Goal: Task Accomplishment & Management: Use online tool/utility

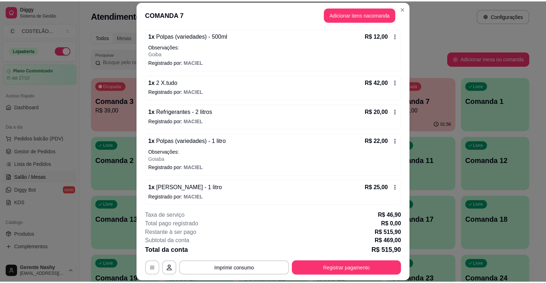
scroll to position [302, 0]
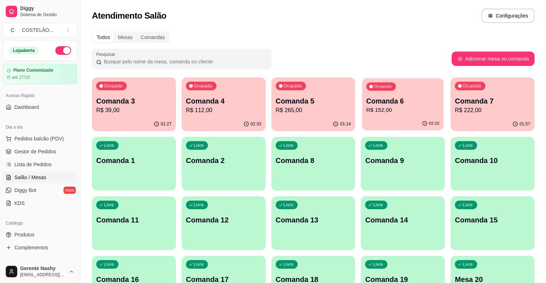
click at [362, 117] on button "Ocupada Comanda 6 R$ 152,00 02:10" at bounding box center [402, 104] width 81 height 52
click at [366, 105] on p "Comanda 6" at bounding box center [402, 102] width 73 height 10
click at [34, 146] on link "Gestor de Pedidos" at bounding box center [40, 151] width 74 height 11
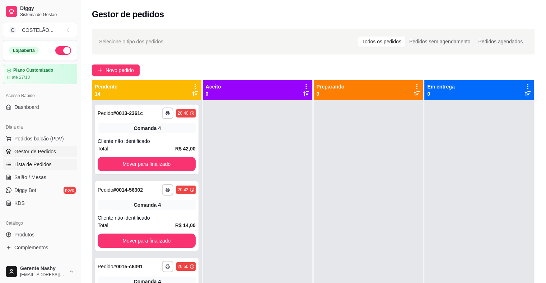
click at [38, 166] on span "Lista de Pedidos" at bounding box center [32, 164] width 37 height 7
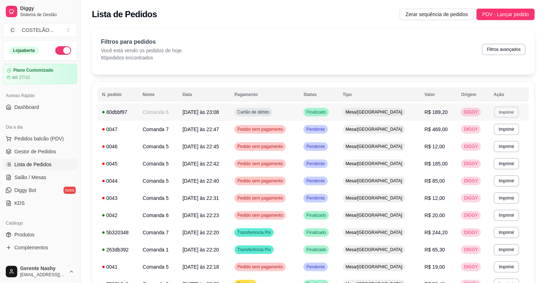
click at [505, 111] on button "Imprimir" at bounding box center [506, 112] width 25 height 11
click at [498, 136] on button "CAIXA" at bounding box center [490, 137] width 50 height 11
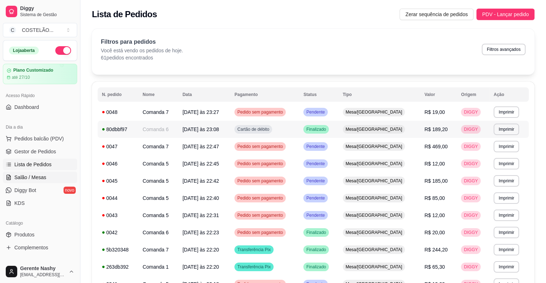
click at [30, 178] on span "Salão / Mesas" at bounding box center [30, 177] width 32 height 7
